Goal: Task Accomplishment & Management: Complete application form

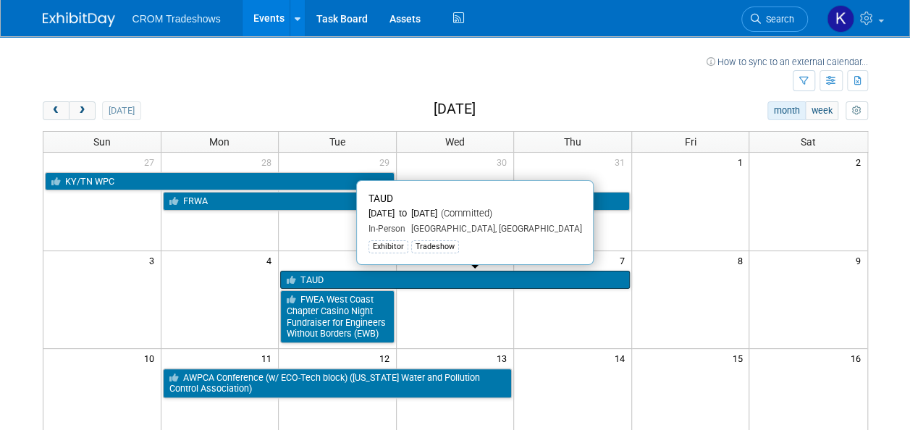
scroll to position [72, 0]
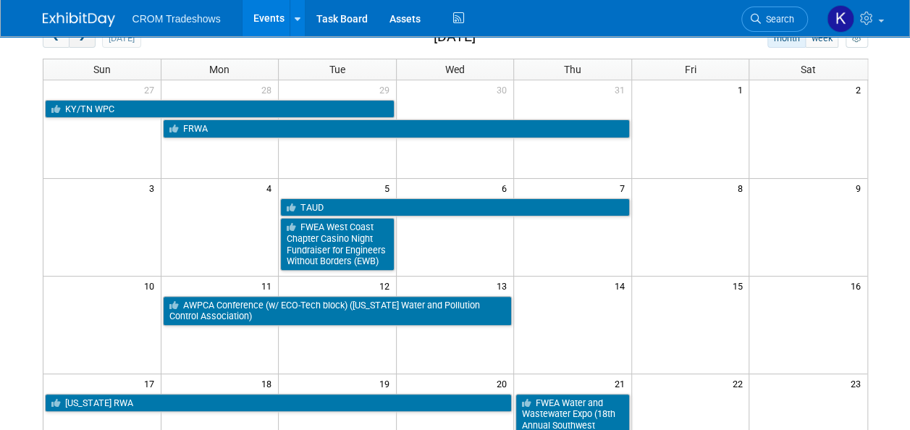
click at [81, 41] on span "next" at bounding box center [82, 38] width 11 height 9
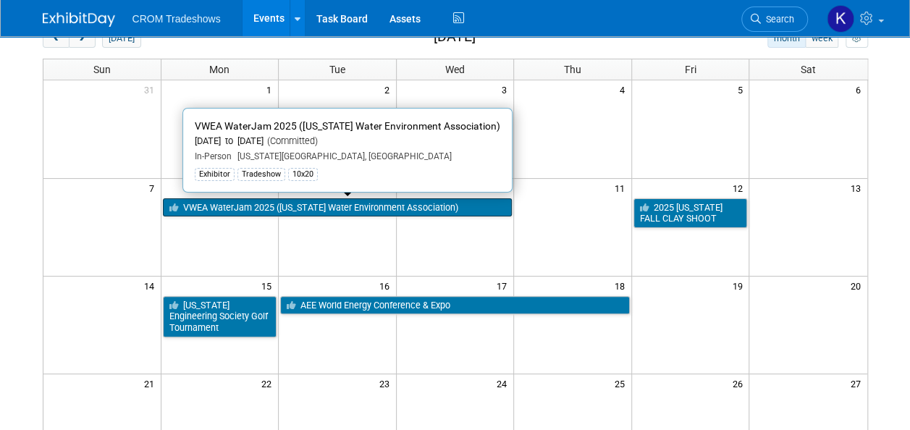
click at [240, 204] on link "VWEA WaterJam 2025 ([US_STATE] Water Environment Association)" at bounding box center [338, 207] width 350 height 19
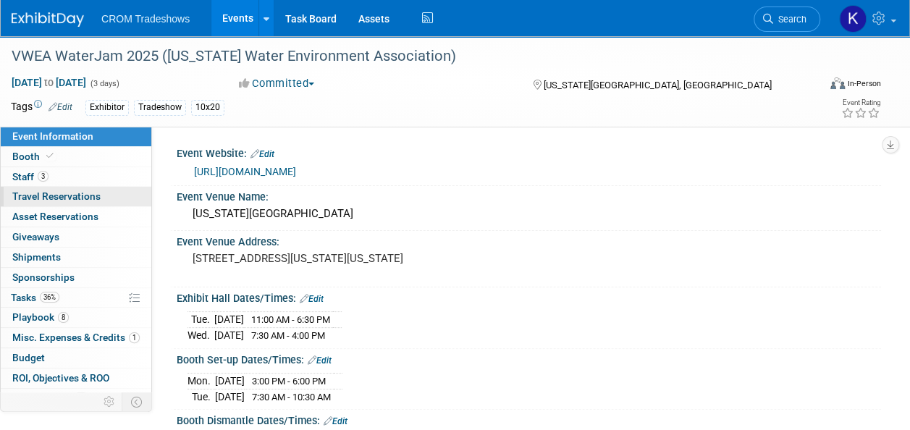
click at [26, 194] on span "Travel Reservations 0" at bounding box center [56, 196] width 88 height 12
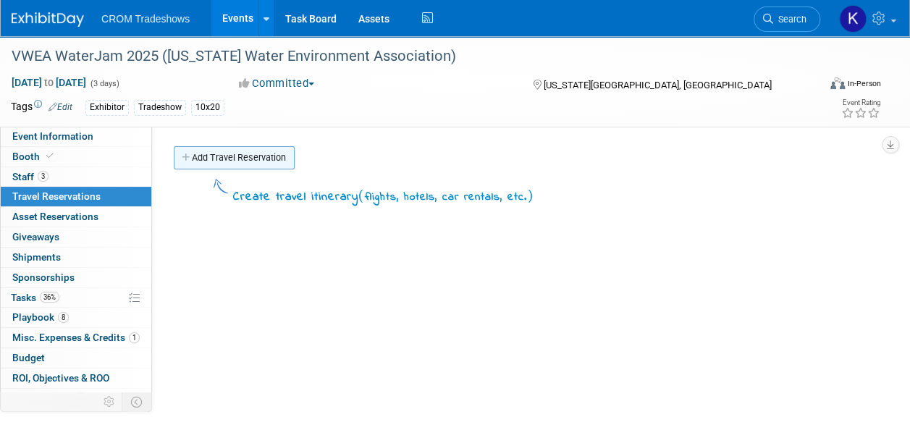
click at [242, 160] on link "Add Travel Reservation" at bounding box center [234, 157] width 121 height 23
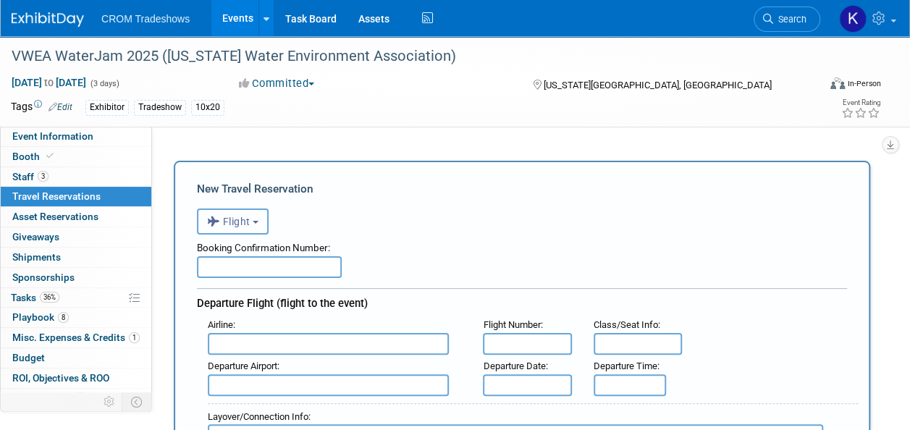
click at [250, 221] on span "Flight" at bounding box center [228, 222] width 43 height 12
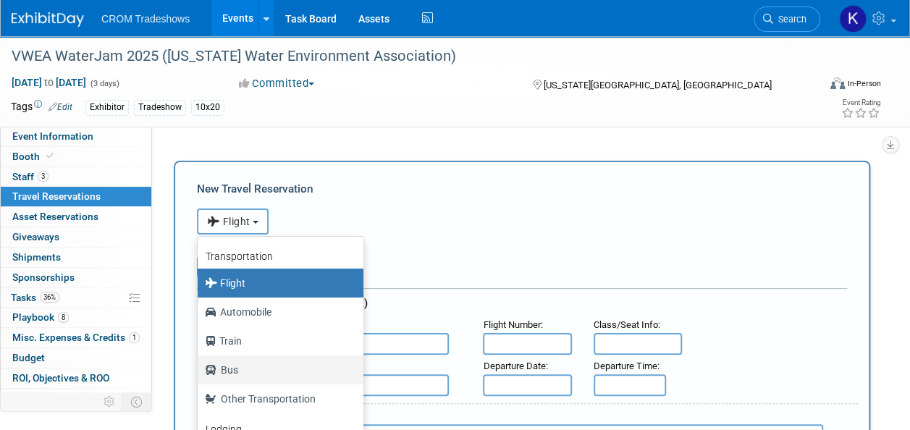
scroll to position [61, 0]
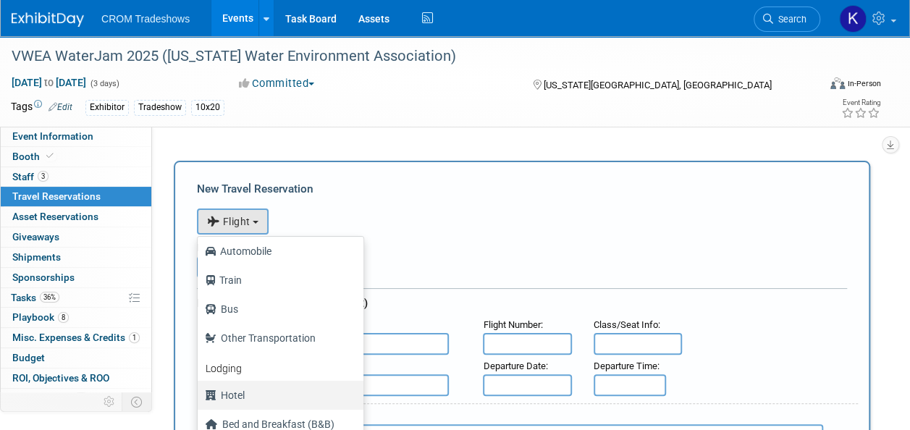
click at [251, 392] on label "Hotel" at bounding box center [277, 395] width 144 height 23
click at [200, 392] on input "Hotel" at bounding box center [194, 393] width 9 height 9
select select "6"
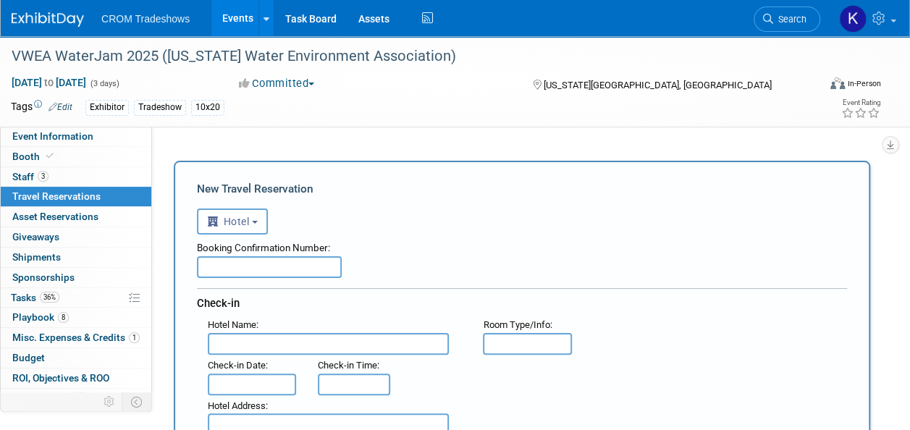
click at [269, 265] on input "text" at bounding box center [269, 267] width 145 height 22
click at [258, 337] on input "text" at bounding box center [328, 344] width 241 height 22
type input "HGV Ocean Club"
click at [227, 269] on input "text" at bounding box center [269, 267] width 145 height 22
paste input "93394041"
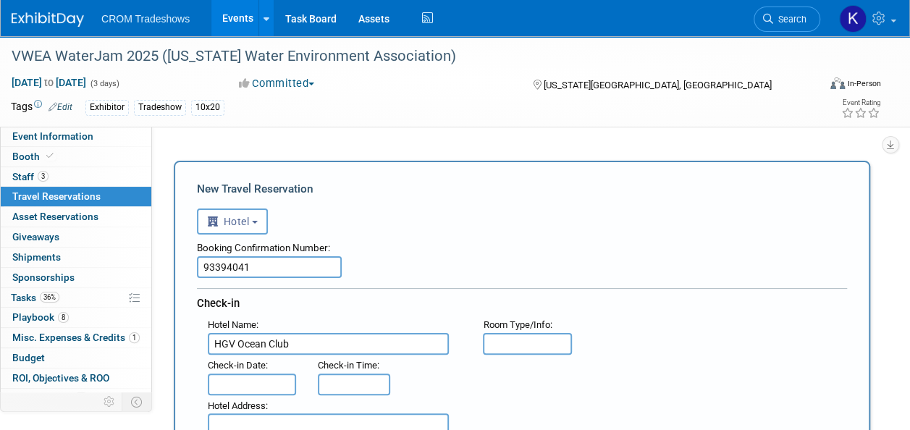
type input "93394041"
click at [491, 271] on div "Booking Confirmation Number: 93394041" at bounding box center [522, 255] width 650 height 43
drag, startPoint x: 276, startPoint y: 263, endPoint x: 110, endPoint y: 264, distance: 166.5
click at [261, 267] on input "text" at bounding box center [269, 267] width 145 height 22
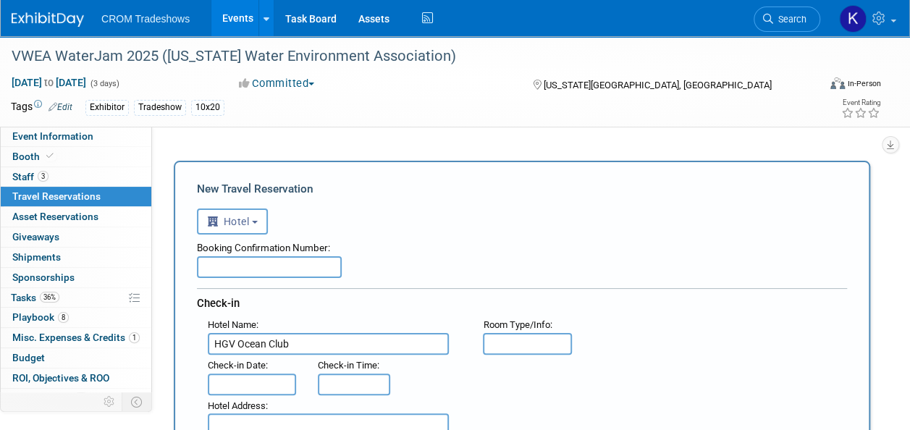
paste input "3199095378"
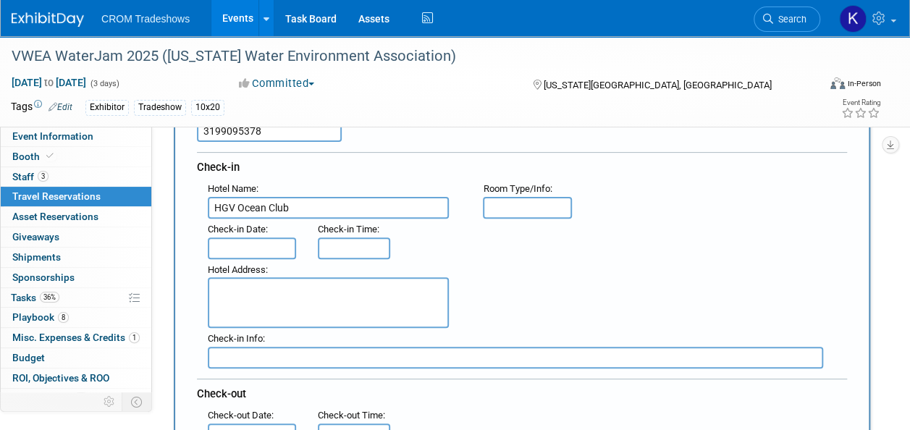
scroll to position [145, 0]
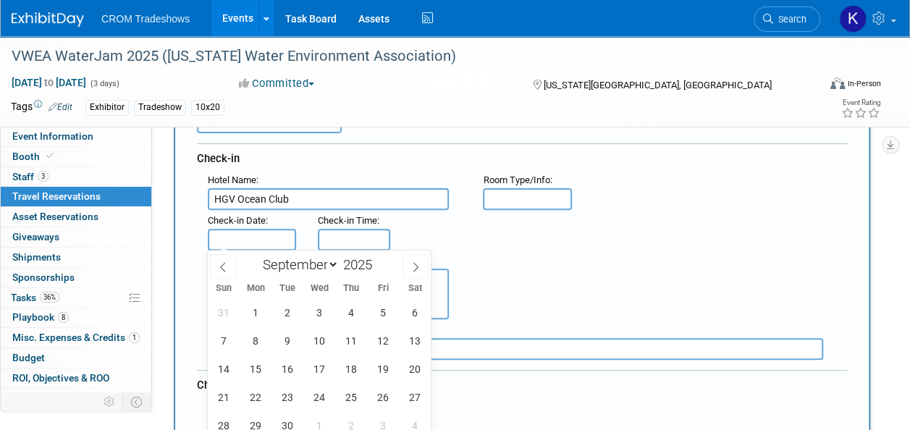
click at [250, 233] on input "text" at bounding box center [252, 240] width 88 height 22
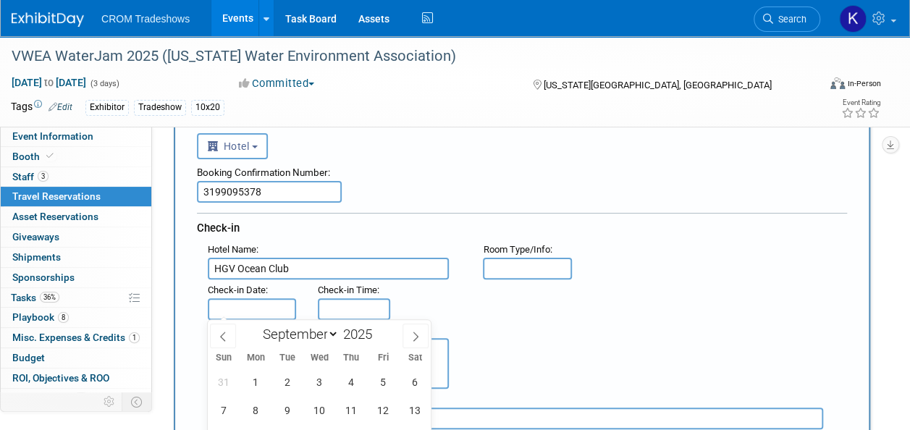
scroll to position [0, 0]
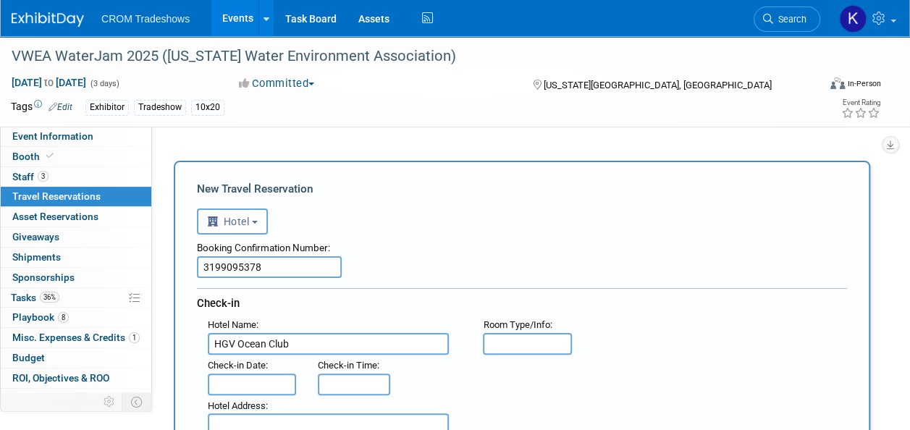
drag, startPoint x: 268, startPoint y: 271, endPoint x: 164, endPoint y: 250, distance: 107.0
click at [161, 252] on div "Event Website: Edit https://www.vwea.org/events/EventDetails.aspx?id=1882271&gr…" at bounding box center [516, 276] width 729 height 299
type input "3288365422"
click at [270, 383] on input "text" at bounding box center [252, 384] width 88 height 22
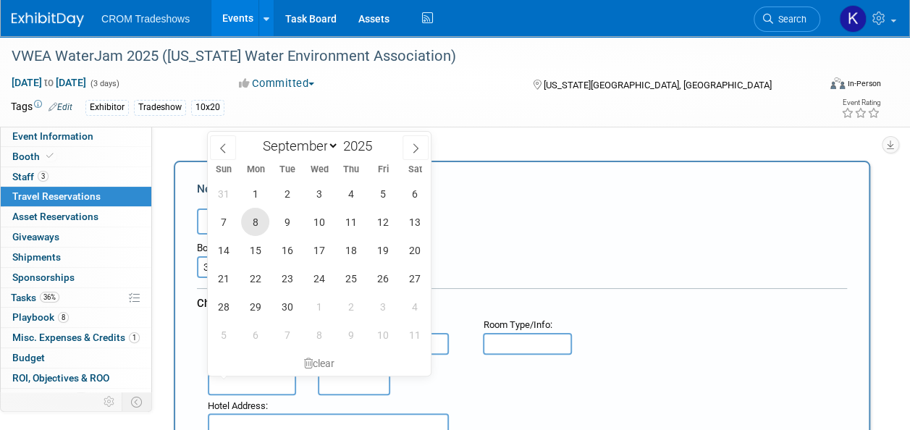
click at [258, 221] on span "8" at bounding box center [255, 222] width 28 height 28
type input "Sep 8, 2025"
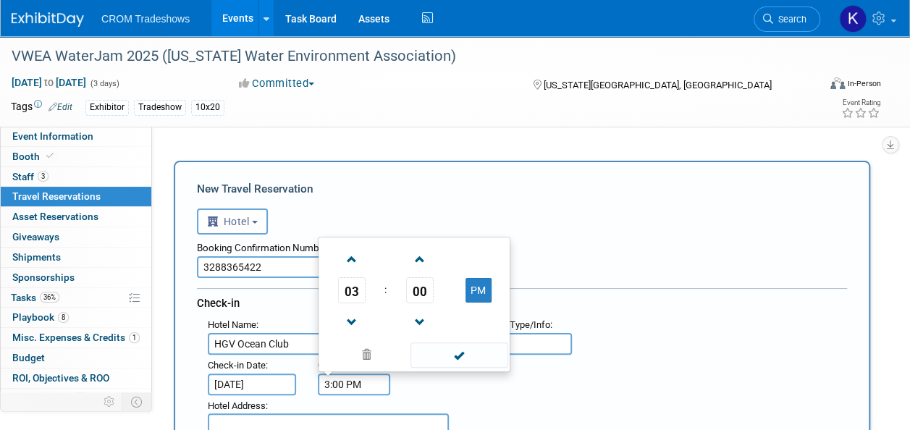
click at [355, 381] on input "3:00 PM" at bounding box center [354, 384] width 72 height 22
type input "3:00 PM"
click at [546, 407] on div "Hotel Address :" at bounding box center [527, 429] width 661 height 69
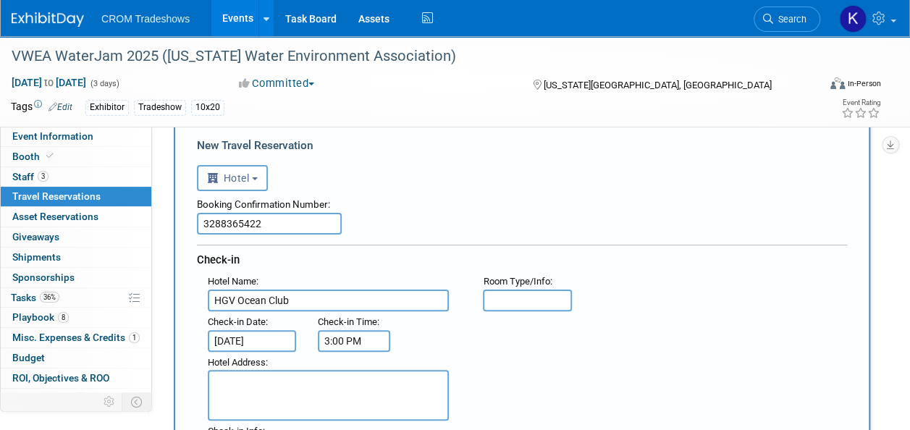
scroll to position [72, 0]
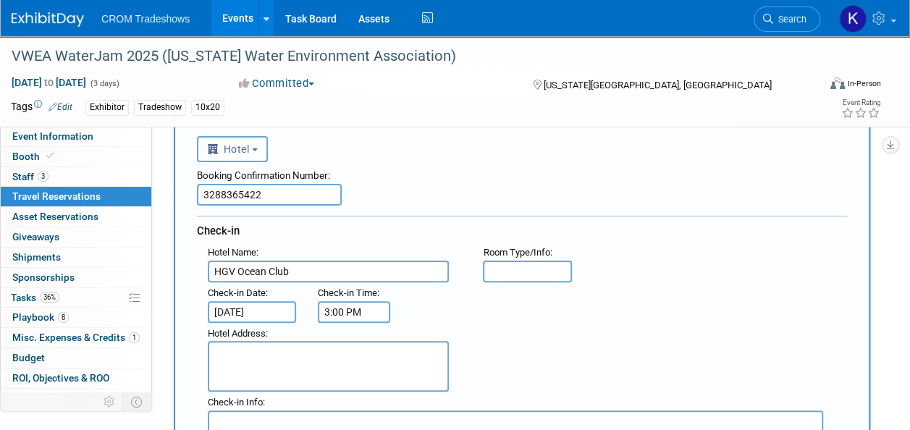
click at [378, 358] on textarea at bounding box center [328, 366] width 241 height 51
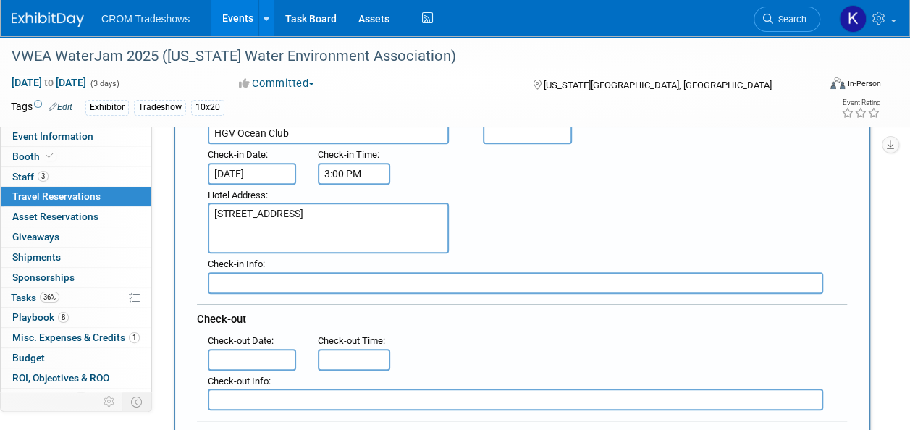
scroll to position [217, 0]
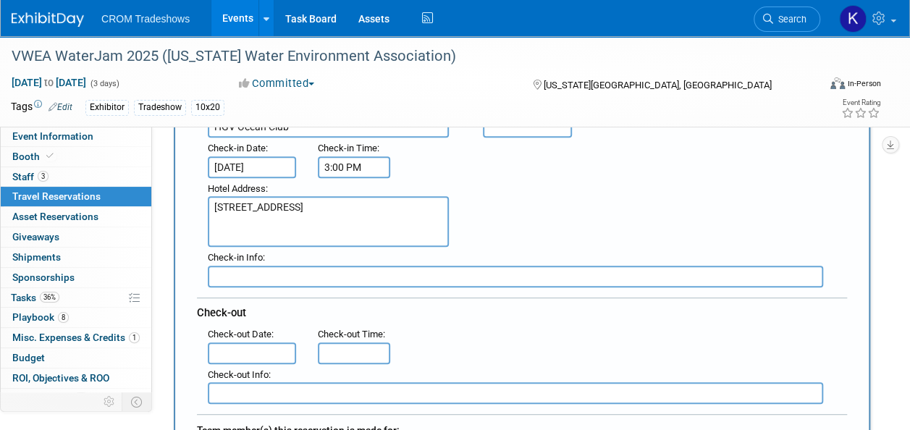
type textarea "3401 Atlantic Ave"
click at [331, 277] on input "text" at bounding box center [515, 277] width 615 height 22
click at [276, 352] on input "text" at bounding box center [252, 353] width 88 height 22
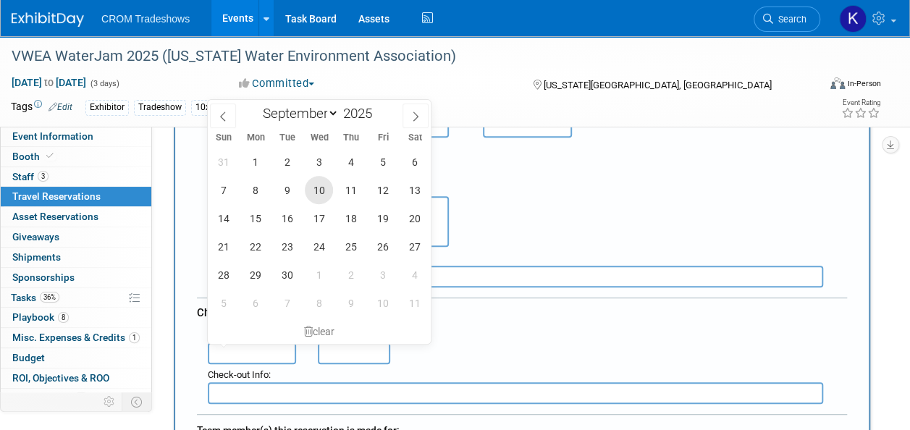
click at [326, 189] on span "10" at bounding box center [319, 190] width 28 height 28
type input "Sep 10, 2025"
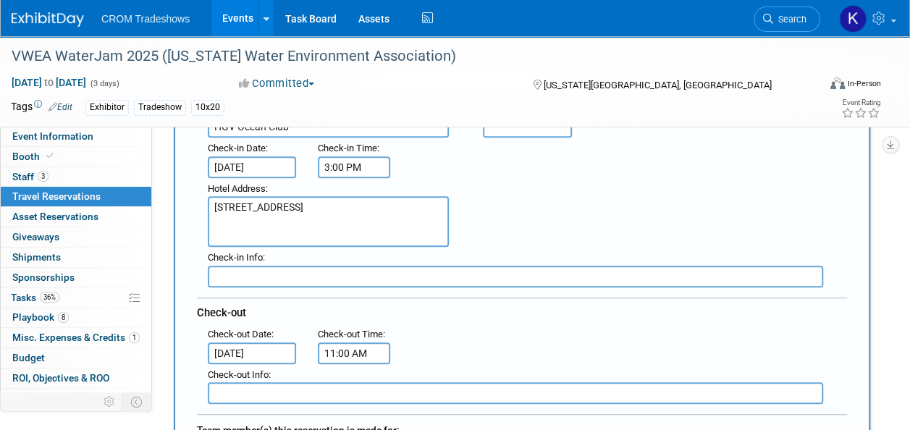
click at [363, 345] on input "11:00 AM" at bounding box center [354, 353] width 72 height 22
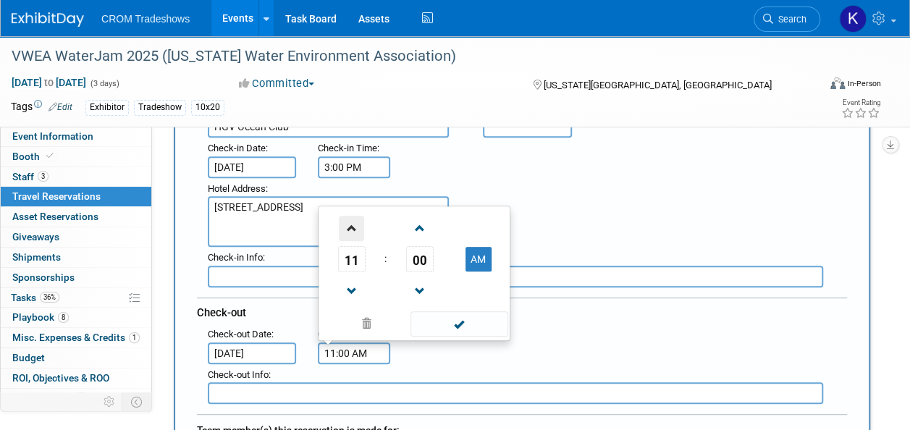
click at [353, 223] on span at bounding box center [351, 228] width 25 height 25
click at [352, 284] on span at bounding box center [351, 291] width 25 height 25
type input "10:00 AM"
click at [555, 313] on div "Check-out" at bounding box center [522, 310] width 650 height 26
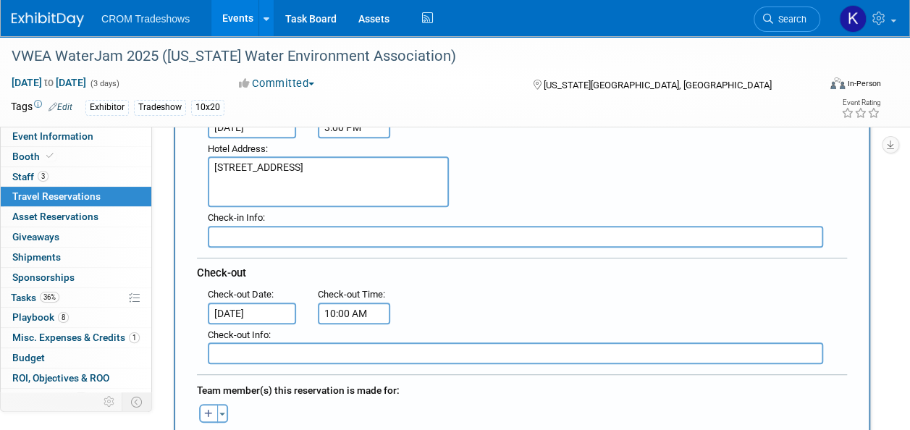
scroll to position [289, 0]
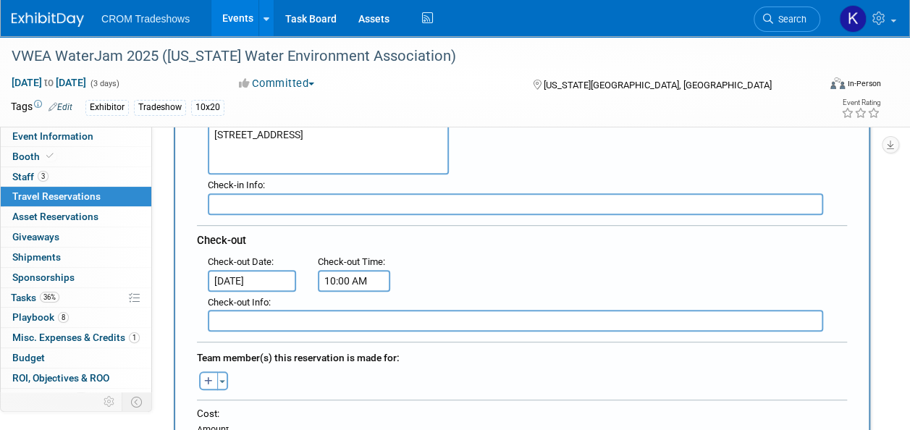
click at [328, 200] on input "text" at bounding box center [515, 204] width 615 height 22
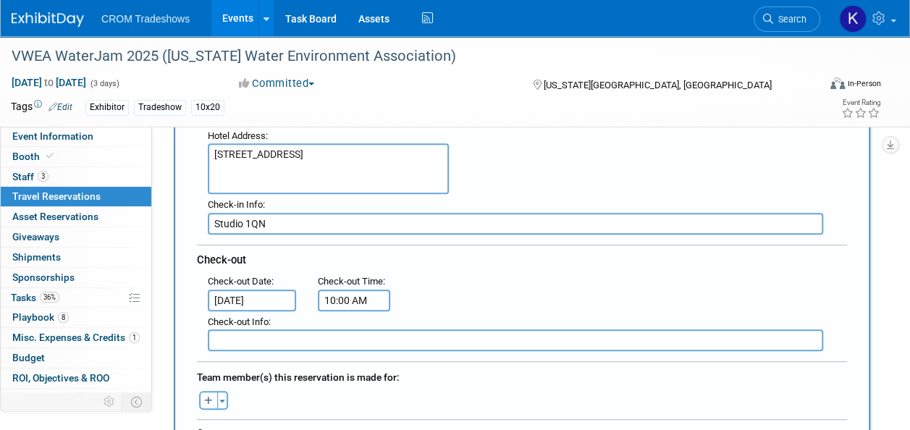
scroll to position [362, 0]
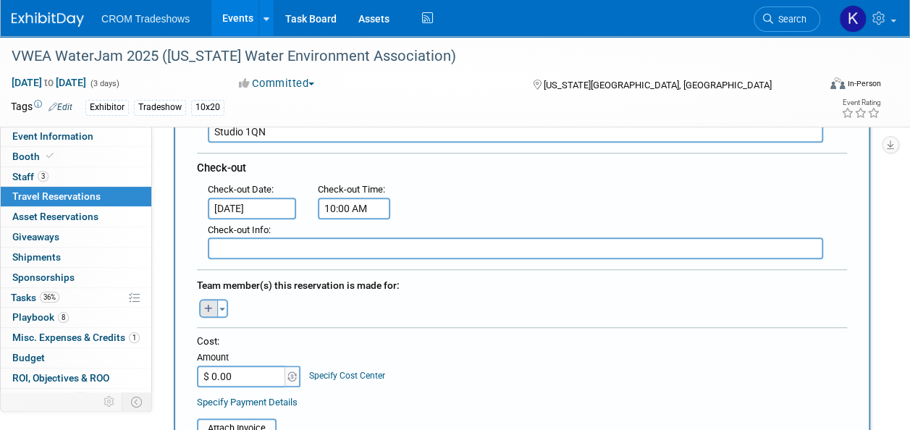
type input "Studio 1QN"
click at [213, 305] on icon "button" at bounding box center [208, 309] width 9 height 9
select select
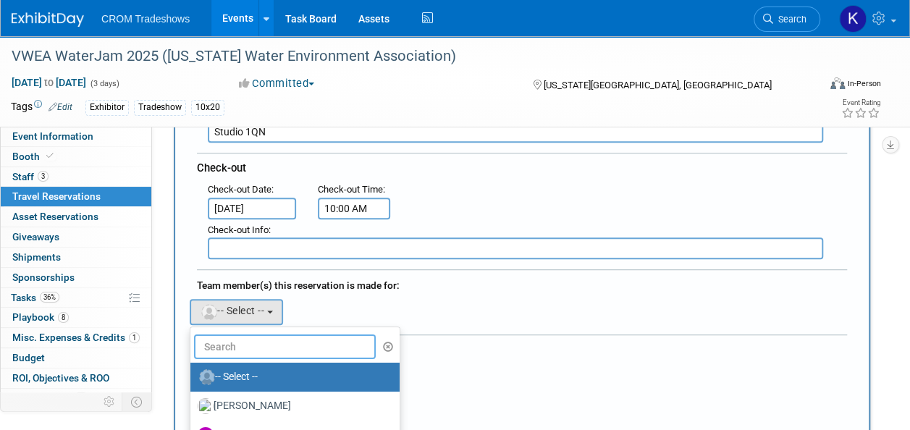
click at [298, 345] on input "text" at bounding box center [285, 346] width 182 height 25
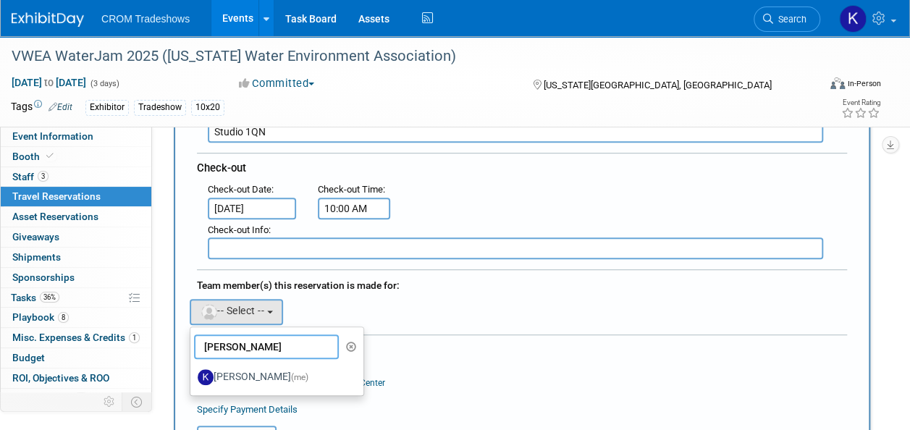
type input "kell"
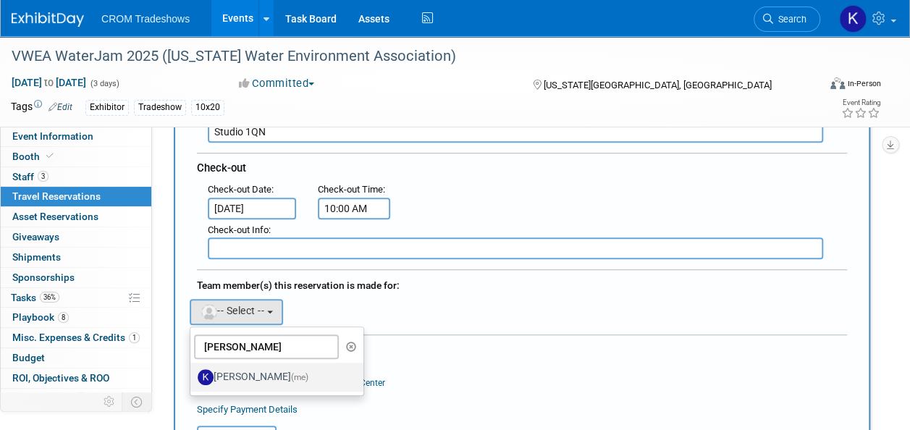
click at [255, 373] on label "Kelly Lee (me)" at bounding box center [273, 376] width 151 height 23
click at [193, 373] on input "Kelly Lee (me)" at bounding box center [187, 375] width 9 height 9
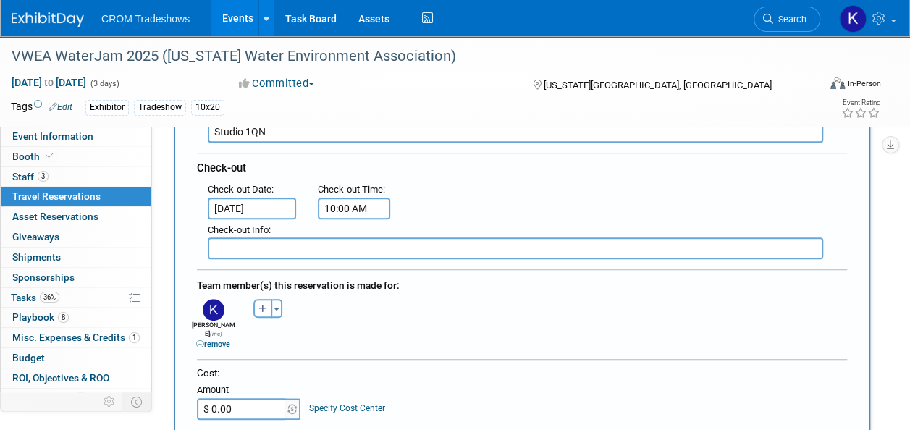
click at [440, 366] on div "Cost:" at bounding box center [522, 373] width 650 height 14
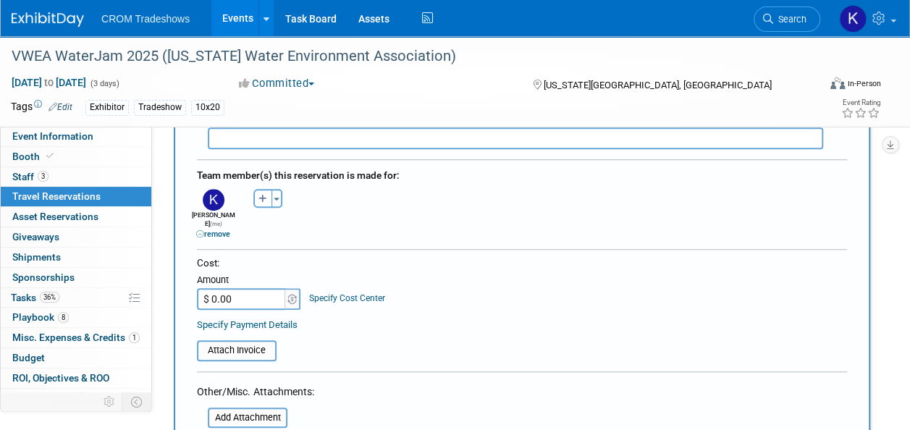
scroll to position [507, 0]
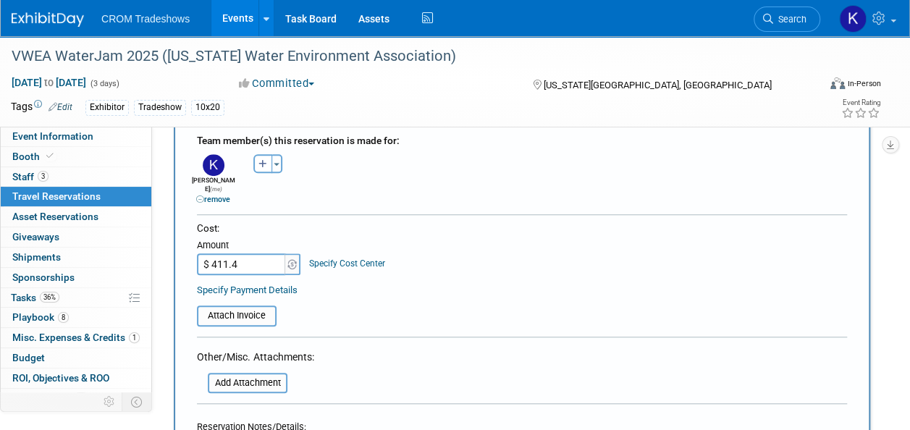
type input "$ 411.45"
click at [538, 232] on div "Cost: Amount $ 411.45 Specify Cost Center Cost Center -- Not Specified --" at bounding box center [522, 247] width 650 height 53
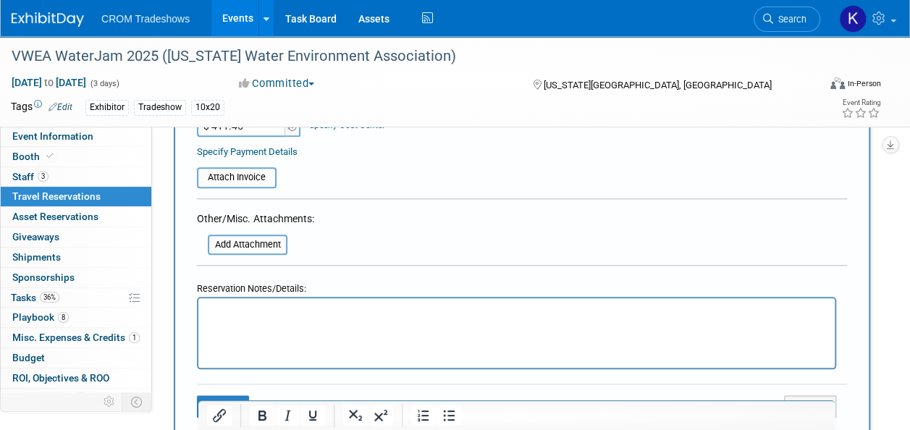
scroll to position [651, 0]
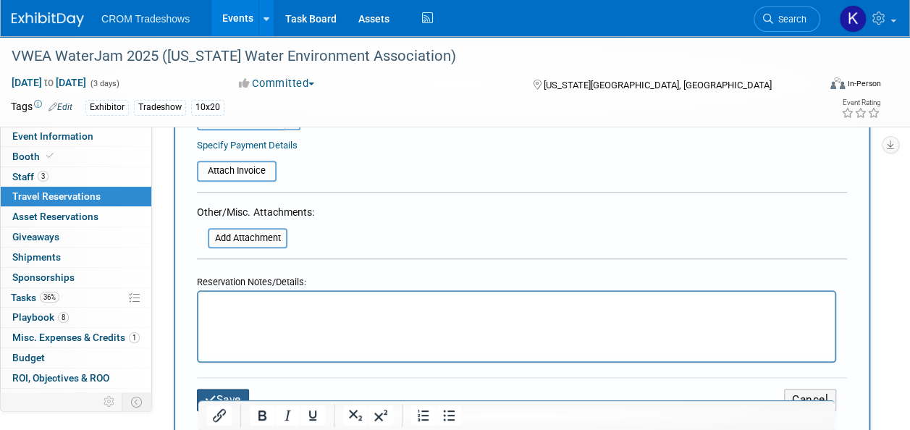
click at [230, 389] on button "Save" at bounding box center [223, 400] width 52 height 22
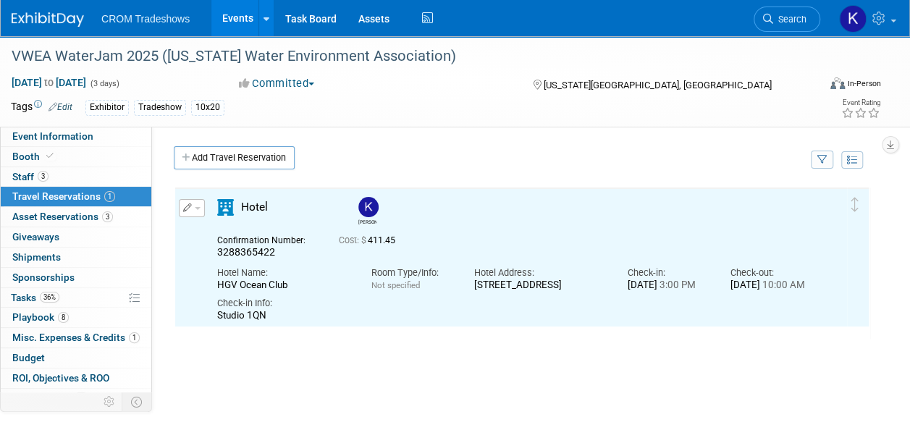
scroll to position [0, 0]
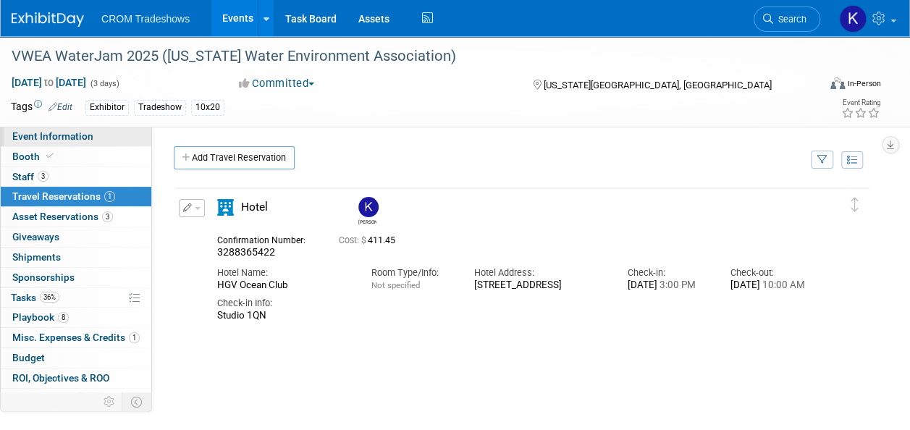
click at [56, 135] on span "Event Information" at bounding box center [52, 136] width 81 height 12
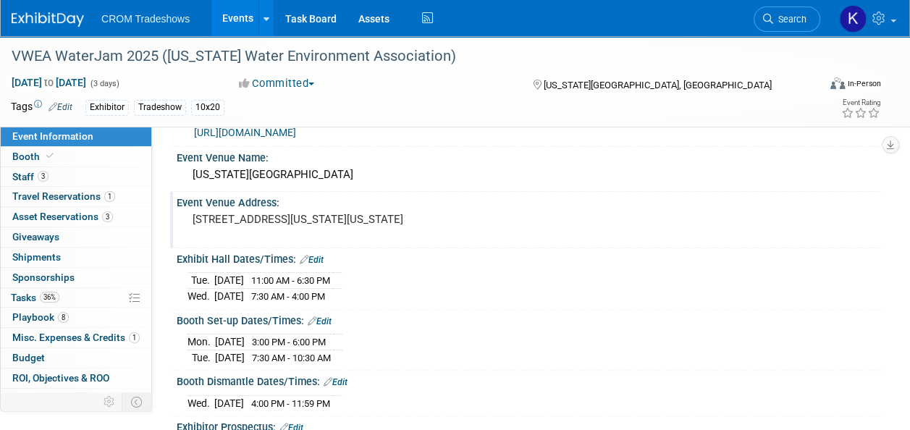
scroll to position [72, 0]
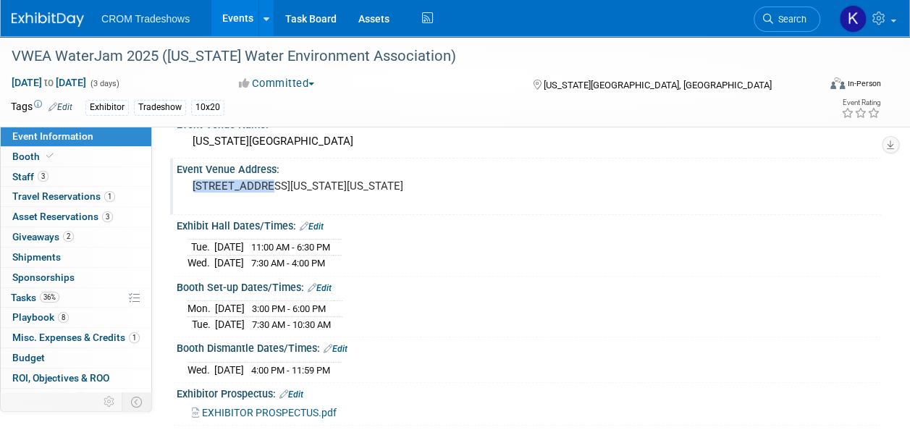
drag, startPoint x: 263, startPoint y: 182, endPoint x: 189, endPoint y: 185, distance: 74.6
click at [189, 185] on div "1000 19th St. Virginia Beach, Virginia 23451 United States" at bounding box center [322, 192] width 271 height 33
